Goal: Task Accomplishment & Management: Use online tool/utility

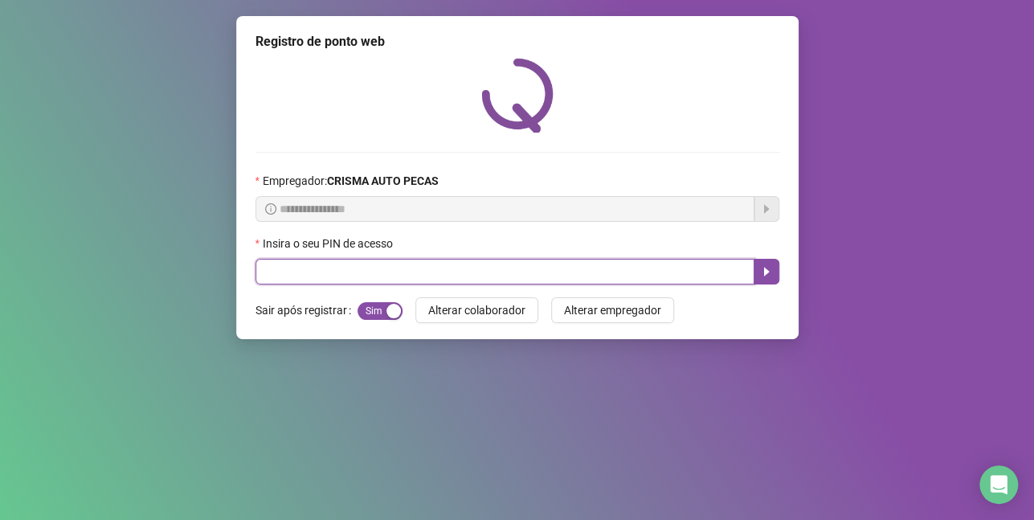
click at [502, 273] on input "text" at bounding box center [505, 272] width 499 height 26
type input "*****"
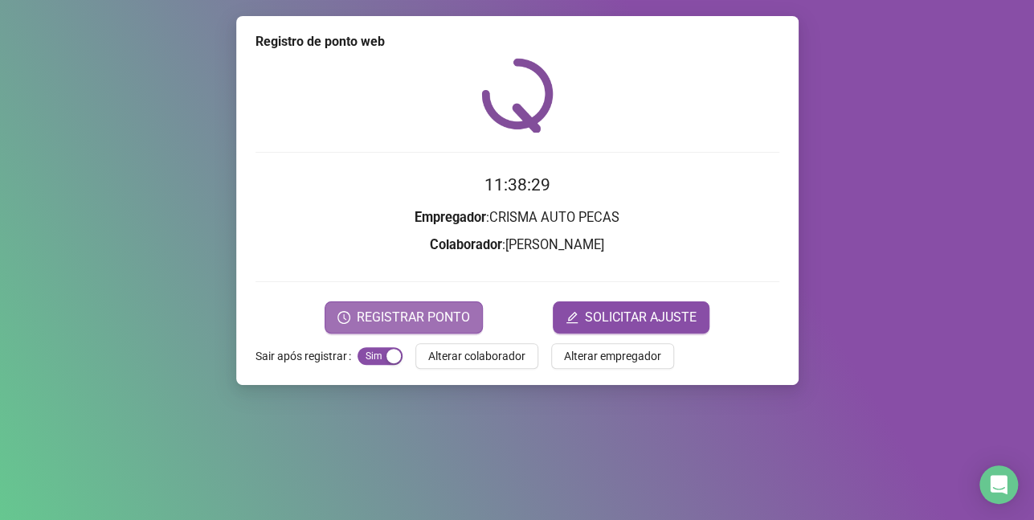
click at [448, 313] on span "REGISTRAR PONTO" at bounding box center [413, 317] width 113 height 19
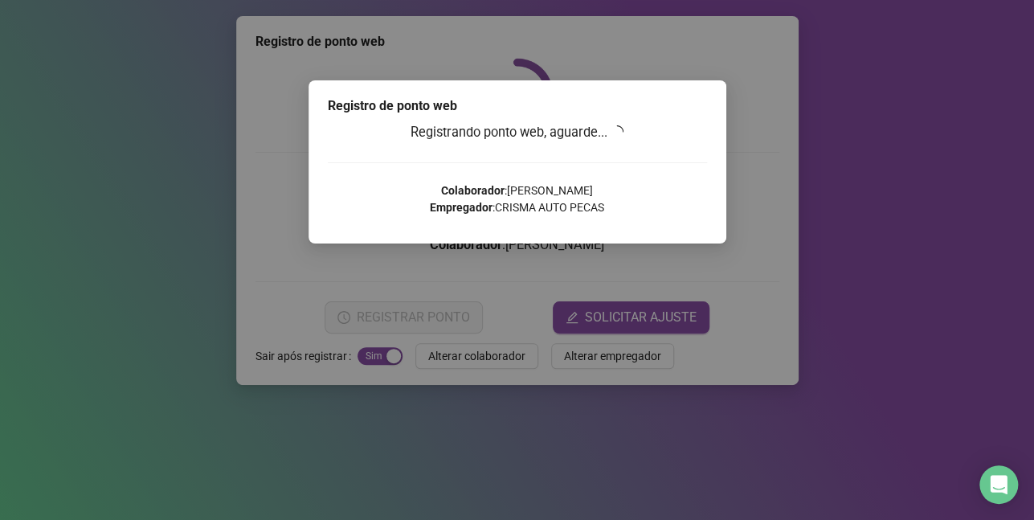
click at [706, 211] on div "Registro de ponto web Registrando ponto web, aguarde... Colaborador : UANDERSON…" at bounding box center [518, 161] width 418 height 163
click at [647, 157] on div "Registrando ponto web, aguarde... Colaborador : UANDERSON DO NASCIMENTO VIANA E…" at bounding box center [517, 174] width 379 height 105
click at [648, 159] on div "Registrando ponto web, aguarde... Colaborador : UANDERSON DO NASCIMENTO VIANA E…" at bounding box center [517, 174] width 379 height 105
drag, startPoint x: 648, startPoint y: 159, endPoint x: 689, endPoint y: 133, distance: 48.8
click at [665, 155] on div "Registrando ponto web, aguarde... Colaborador : UANDERSON DO NASCIMENTO VIANA E…" at bounding box center [517, 174] width 379 height 105
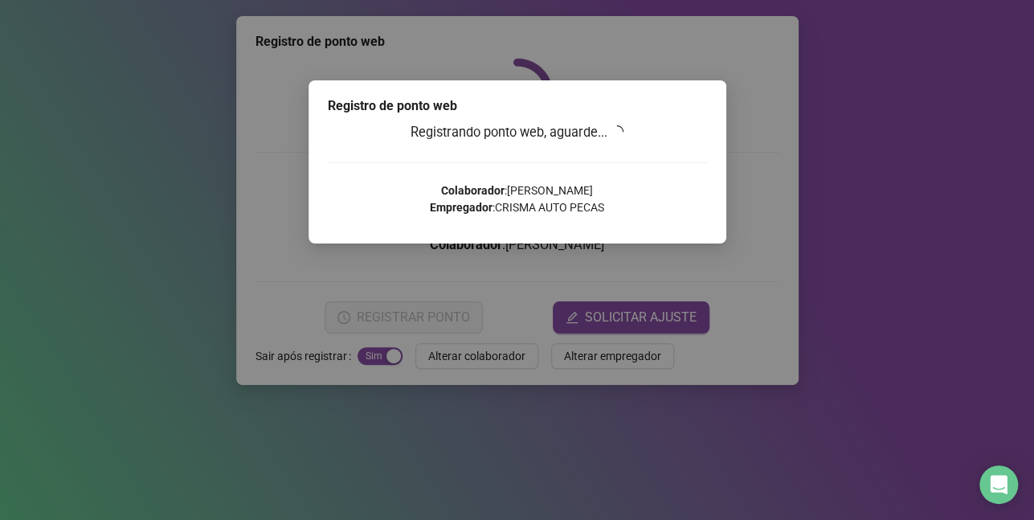
click at [710, 96] on div "Registro de ponto web Registrando ponto web, aguarde... Colaborador : UANDERSON…" at bounding box center [518, 161] width 418 height 163
drag, startPoint x: 710, startPoint y: 96, endPoint x: 511, endPoint y: 72, distance: 200.8
click at [723, 92] on div "Registro de ponto web Registrando ponto web, aguarde... Colaborador : UANDERSON…" at bounding box center [518, 161] width 418 height 163
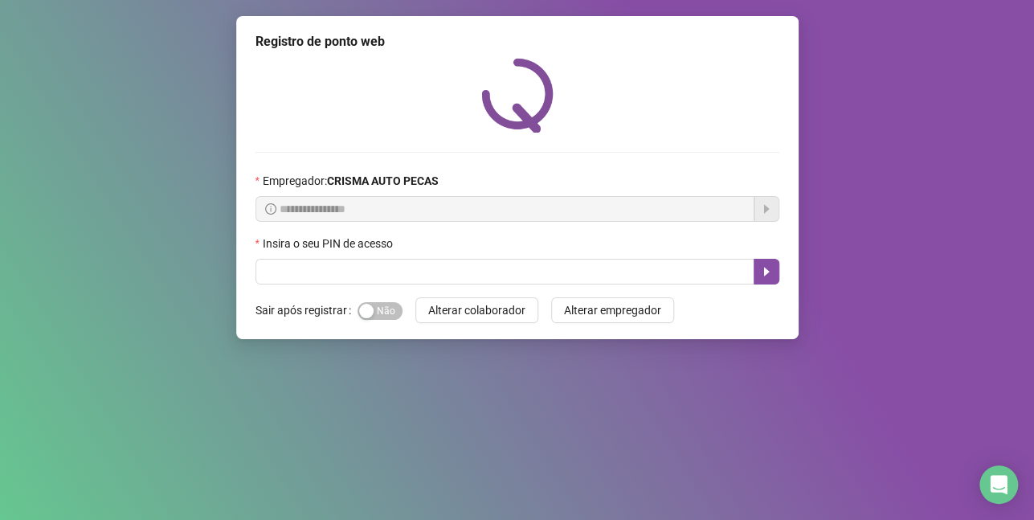
drag, startPoint x: 379, startPoint y: 317, endPoint x: 338, endPoint y: 323, distance: 41.5
click at [375, 317] on span "Sim Não" at bounding box center [380, 311] width 45 height 18
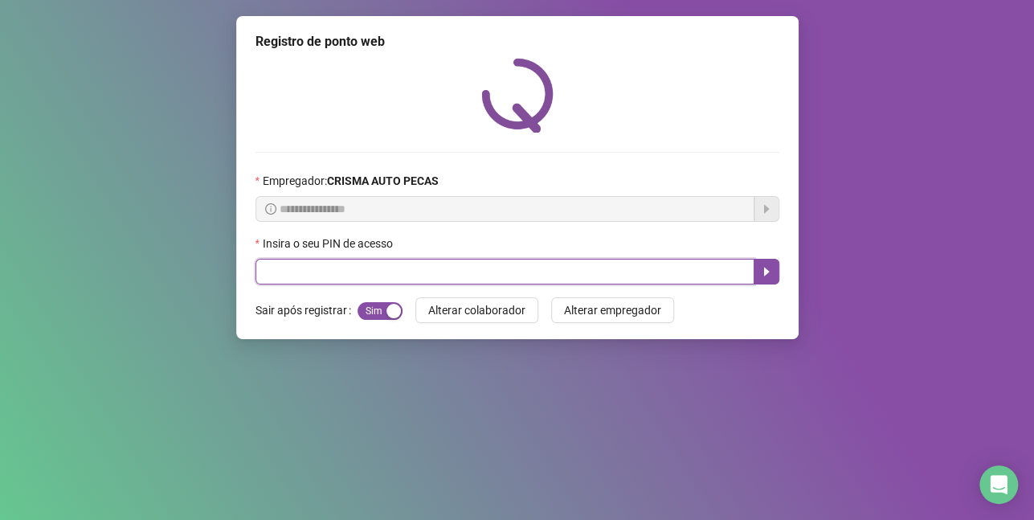
click at [330, 275] on input "text" at bounding box center [505, 272] width 499 height 26
type input "*****"
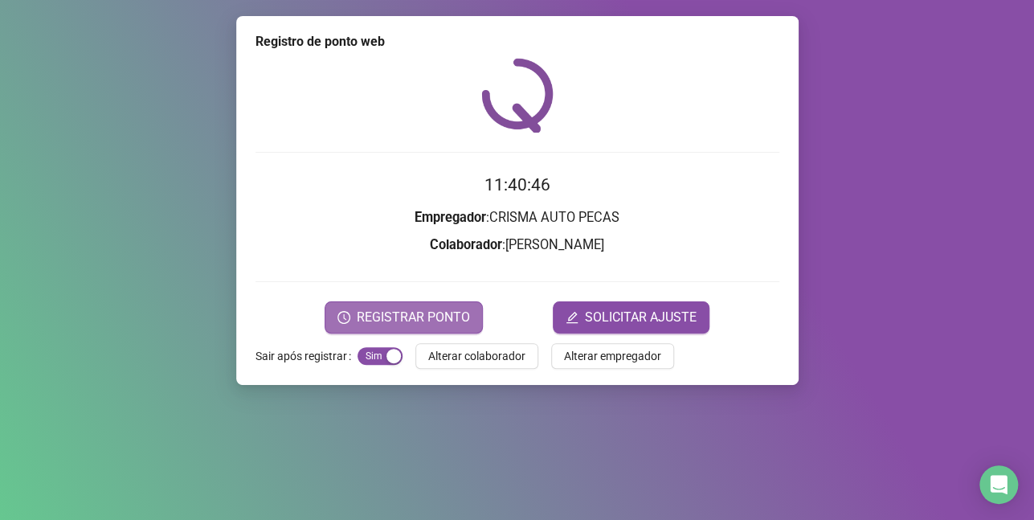
click at [456, 317] on span "REGISTRAR PONTO" at bounding box center [413, 317] width 113 height 19
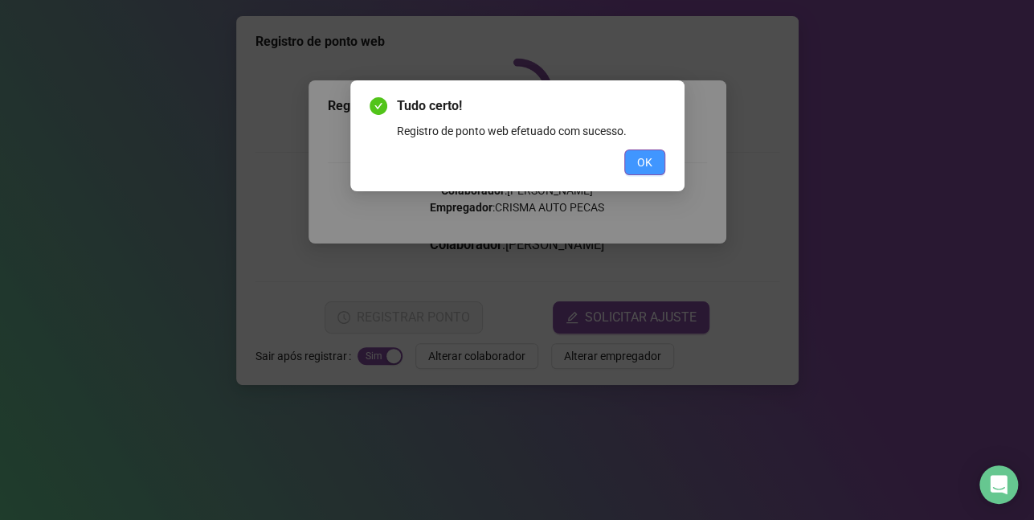
click at [642, 166] on span "OK" at bounding box center [644, 162] width 15 height 18
